Goal: Navigation & Orientation: Find specific page/section

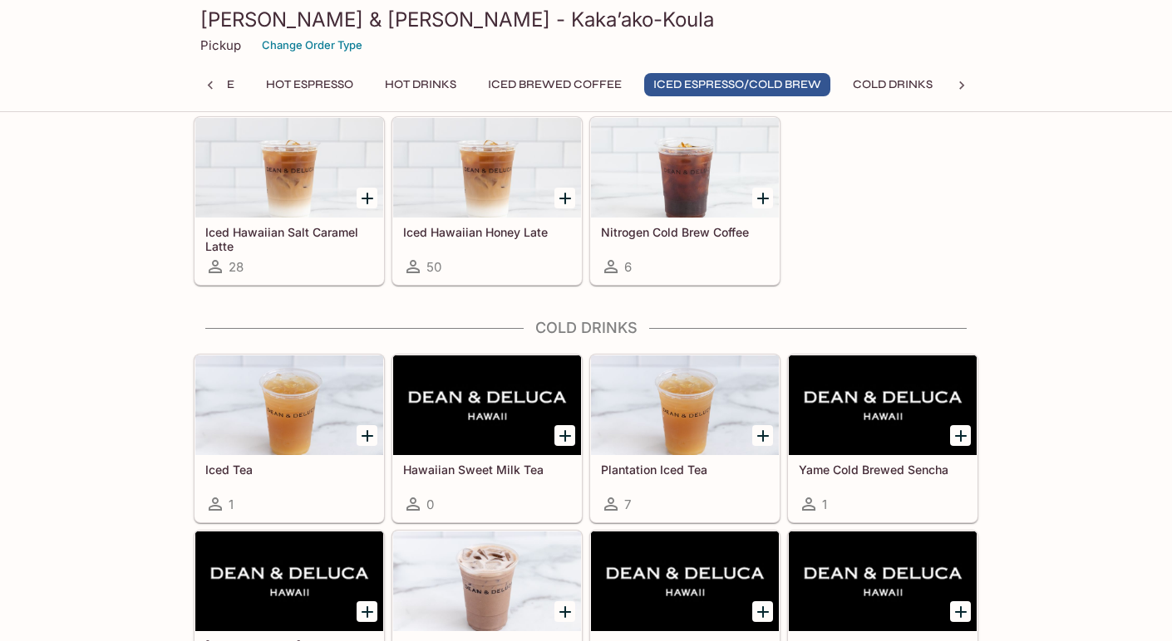
scroll to position [2546, 0]
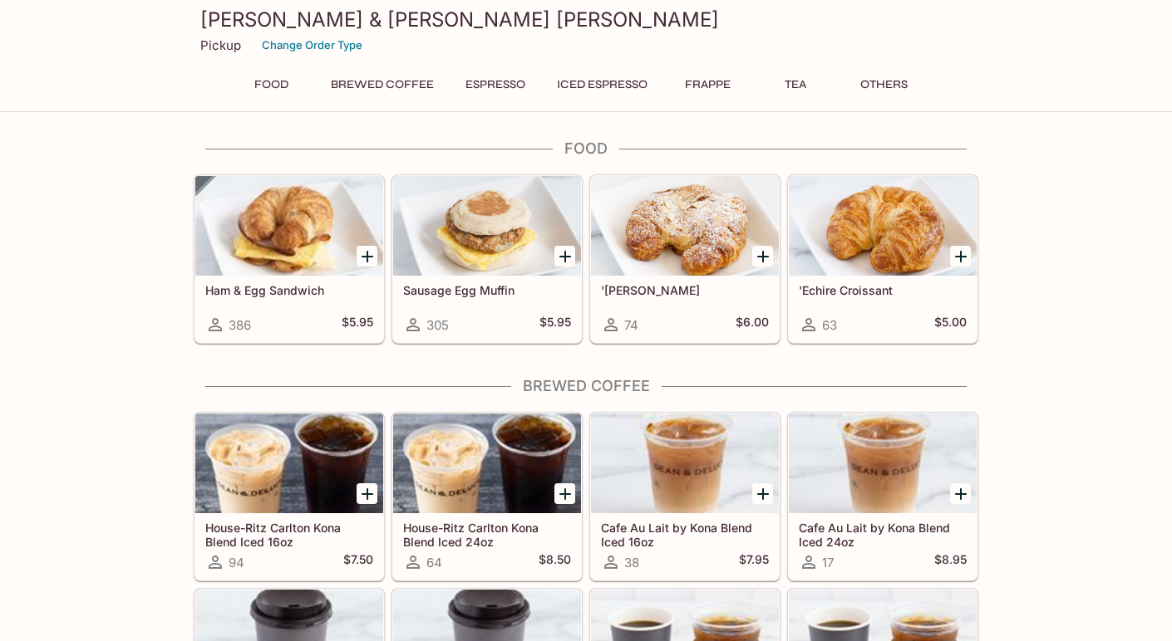
click at [262, 79] on button "Food" at bounding box center [270, 84] width 75 height 23
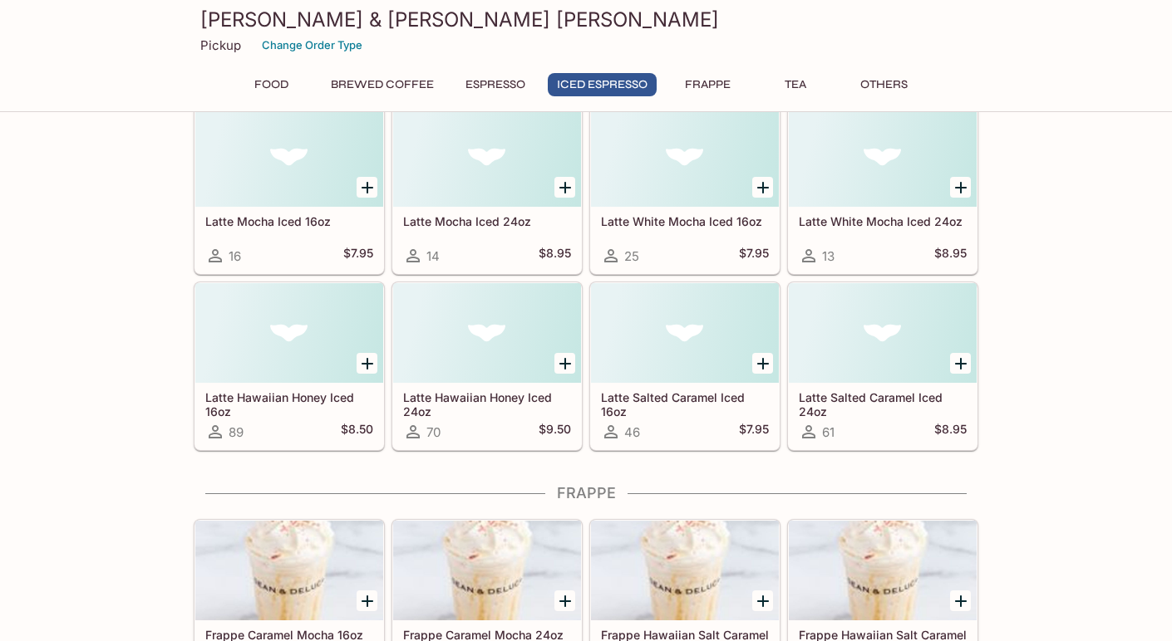
scroll to position [2410, 0]
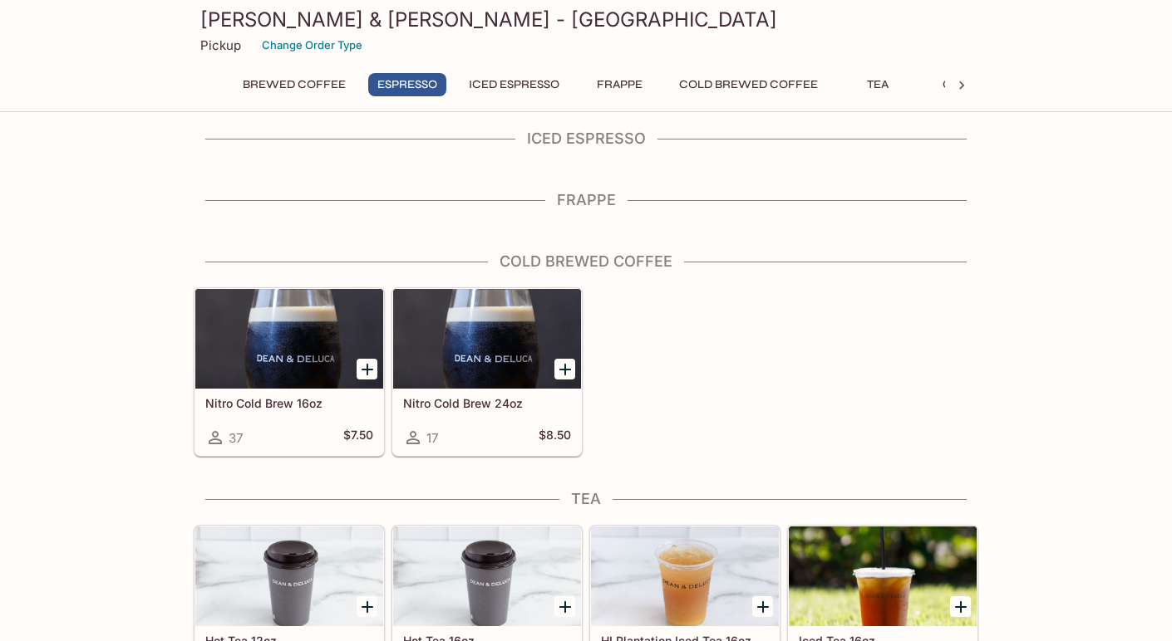
scroll to position [665, 0]
